Goal: Contribute content: Add original content to the website for others to see

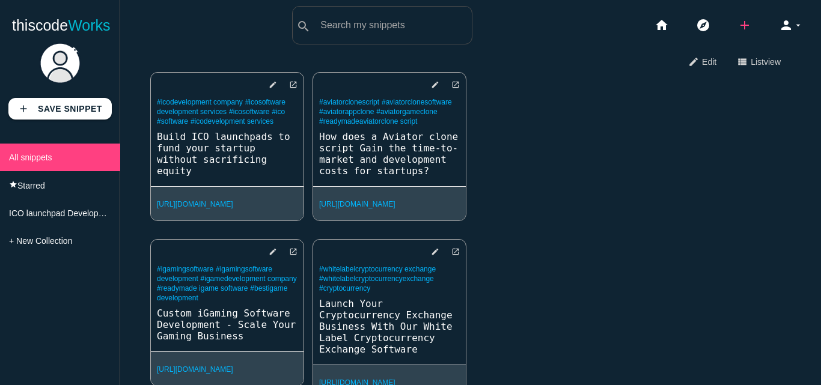
click at [738, 19] on icon "add" at bounding box center [745, 25] width 14 height 38
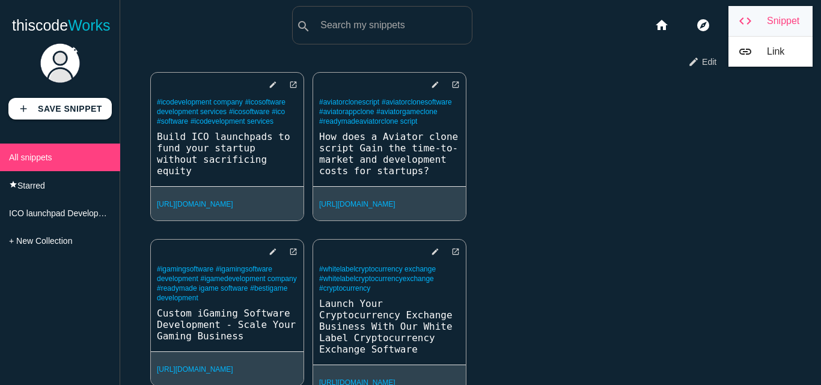
click at [759, 26] on link "code Snippet" at bounding box center [771, 21] width 84 height 30
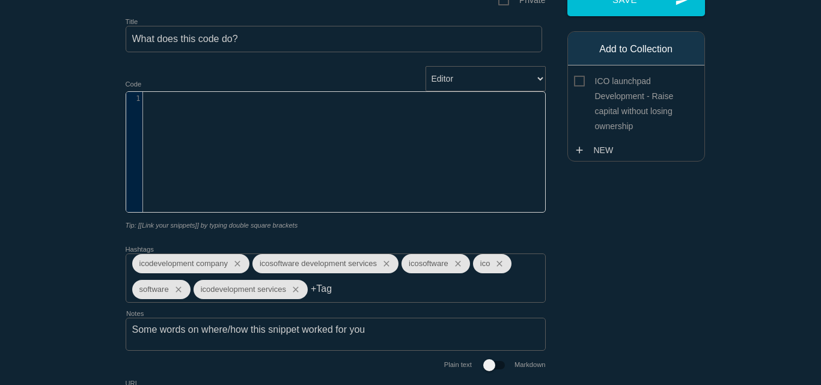
scroll to position [120, 0]
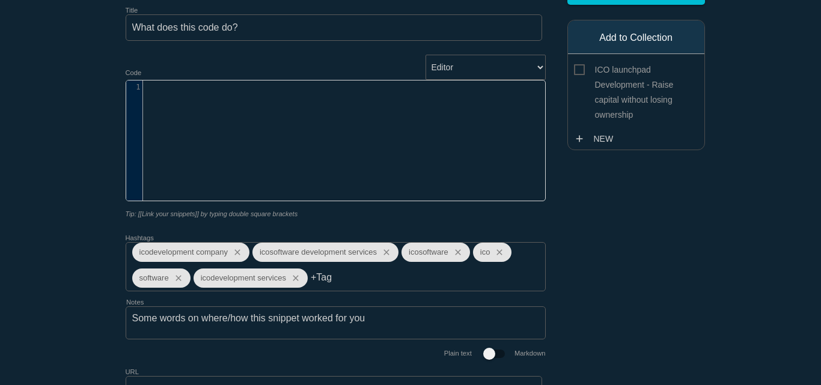
click at [230, 162] on div "​ x 1 ​" at bounding box center [344, 150] width 437 height 138
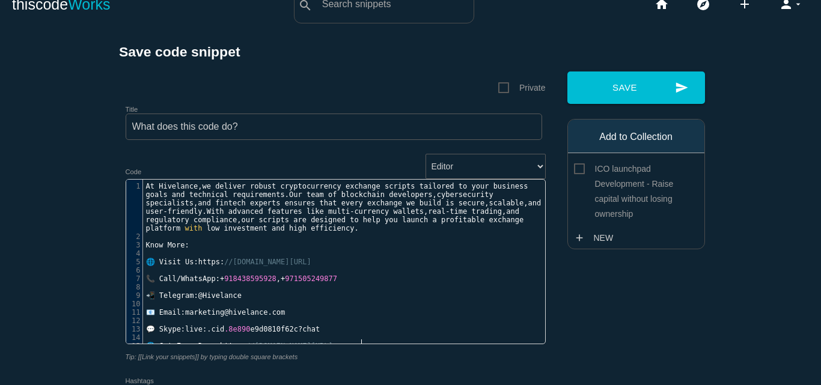
scroll to position [0, 0]
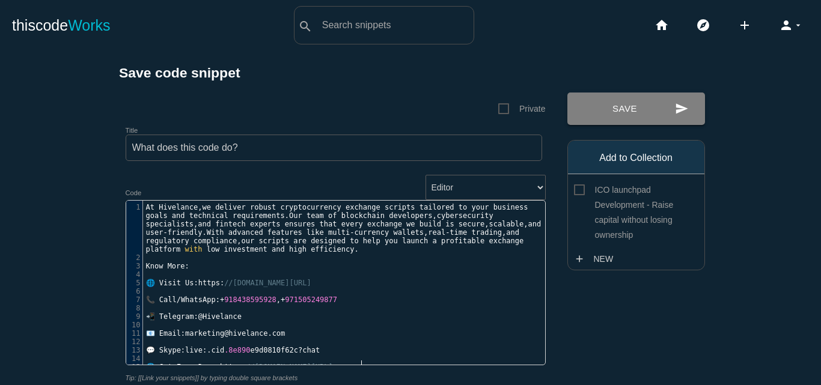
click at [656, 113] on button "send Save" at bounding box center [637, 109] width 138 height 32
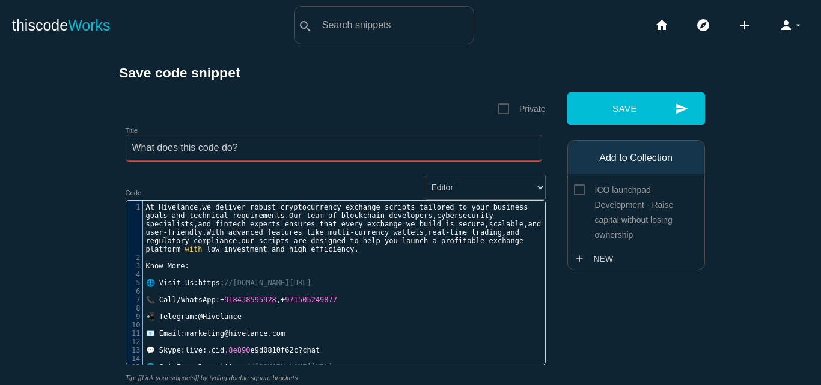
paste input "Build a Scalable Cryptocurrency Exchange Script for Next-Gen Trading Platforms"
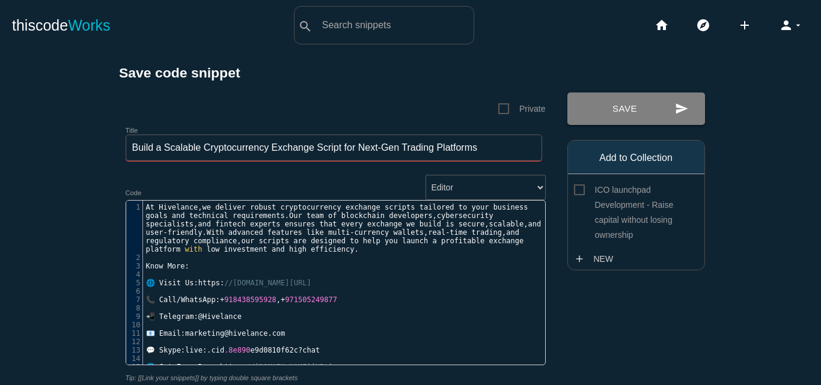
type input "Build a Scalable Cryptocurrency Exchange Script for Next-Gen Trading Platforms"
click at [669, 117] on button "send Save" at bounding box center [637, 109] width 138 height 32
